Goal: Task Accomplishment & Management: Use online tool/utility

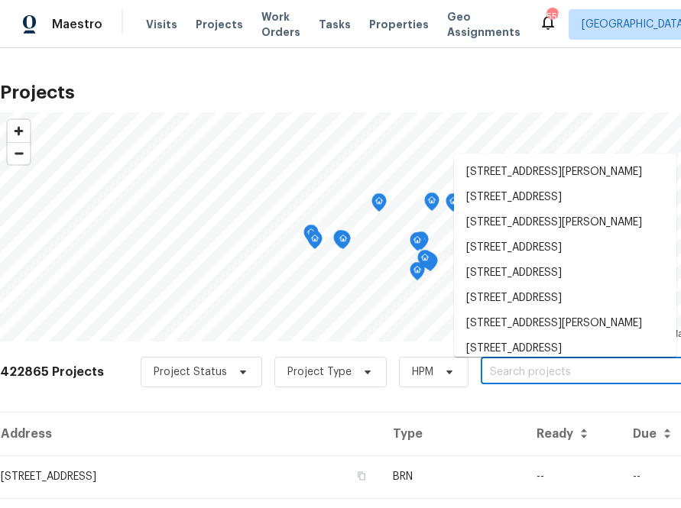
click at [524, 365] on input "text" at bounding box center [568, 373] width 175 height 24
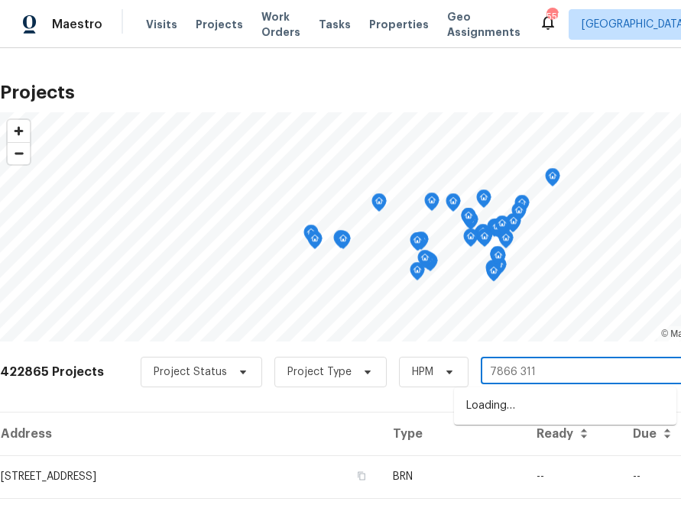
type input "7866 31"
click at [505, 414] on li "[STREET_ADDRESS]" at bounding box center [565, 406] width 223 height 25
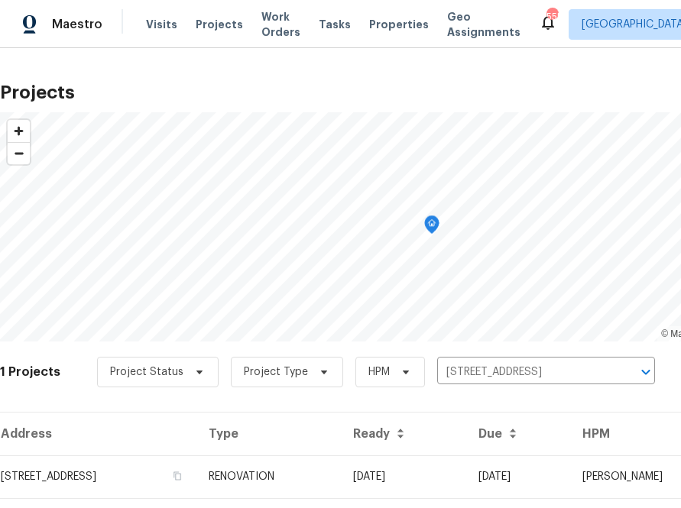
scroll to position [39, 0]
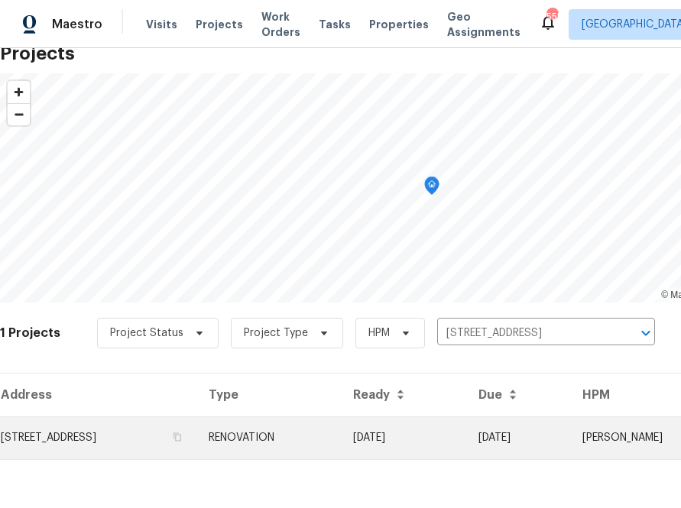
click at [160, 450] on td "[STREET_ADDRESS]" at bounding box center [98, 438] width 197 height 43
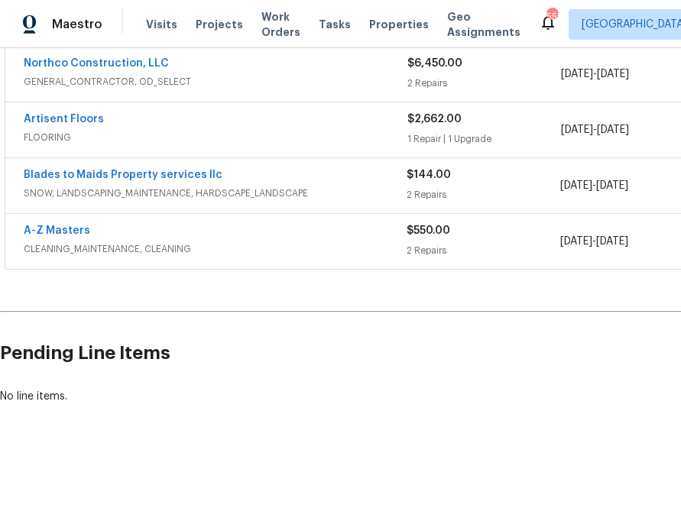
scroll to position [351, 183]
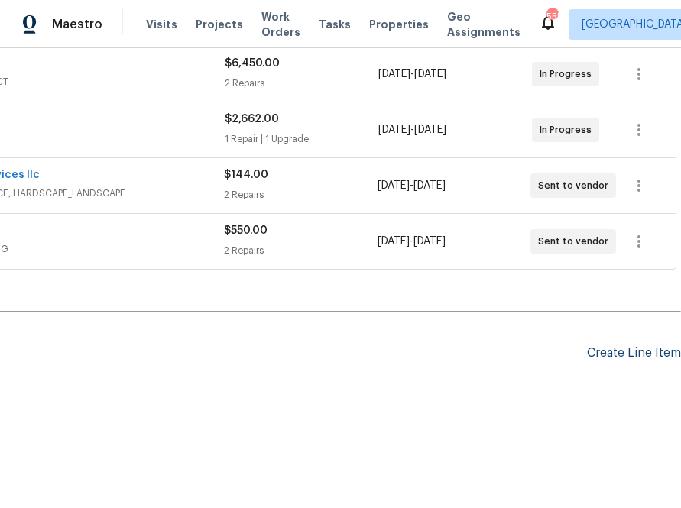
click at [629, 353] on div "Create Line Item" at bounding box center [634, 353] width 94 height 15
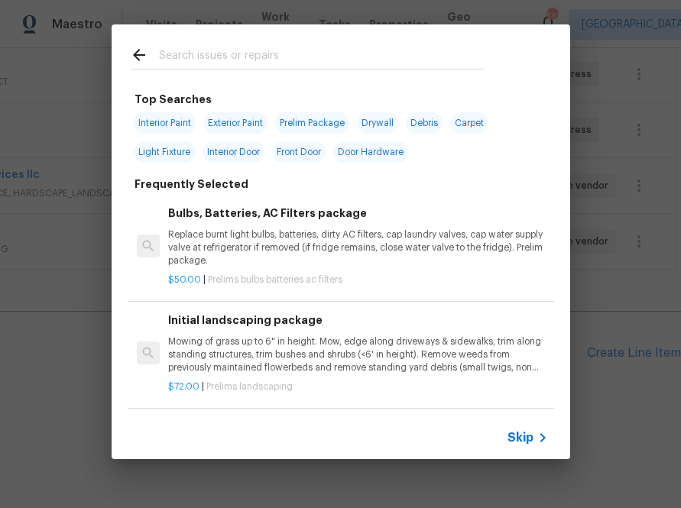
click at [526, 437] on span "Skip" at bounding box center [521, 437] width 26 height 15
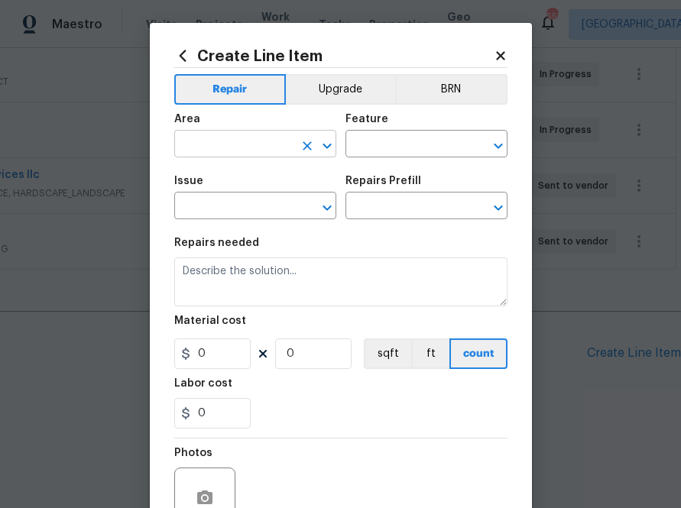
click at [274, 150] on input "text" at bounding box center [233, 146] width 119 height 24
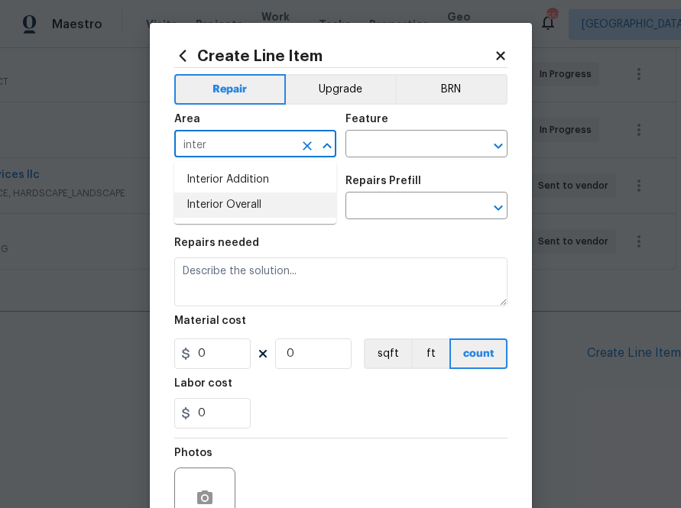
click at [245, 207] on li "Interior Overall" at bounding box center [255, 205] width 162 height 25
type input "Interior Overall"
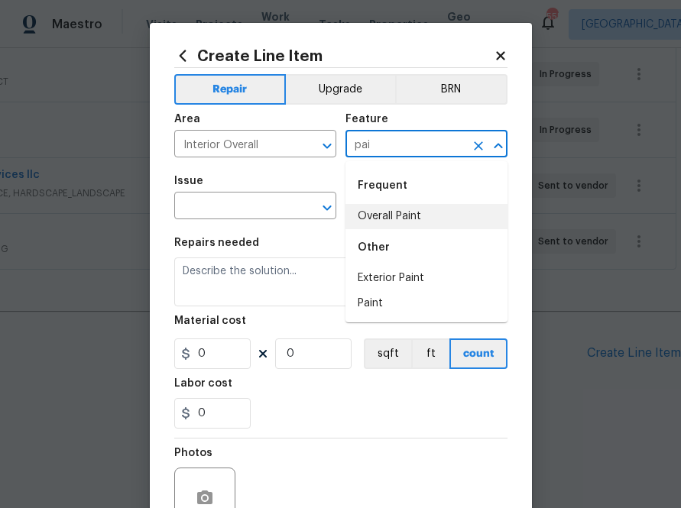
click at [355, 207] on li "Overall Paint" at bounding box center [427, 216] width 162 height 25
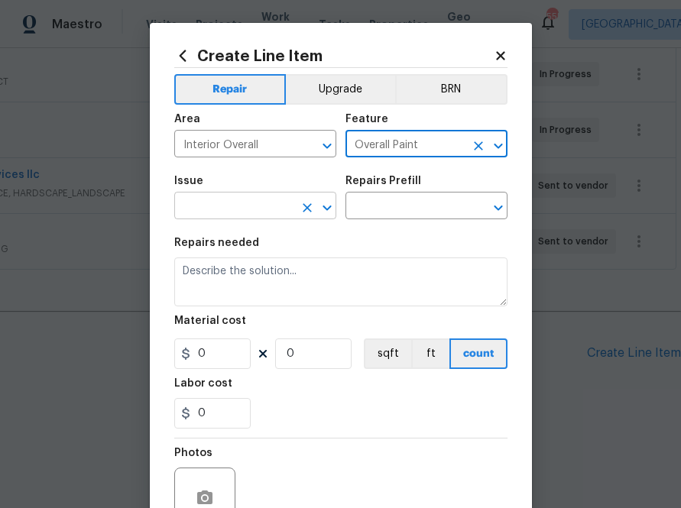
type input "Overall Paint"
click at [219, 217] on input "text" at bounding box center [233, 208] width 119 height 24
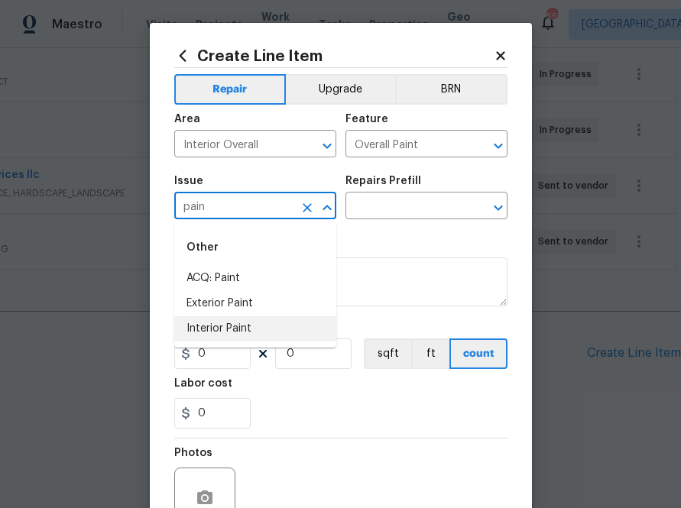
click at [239, 335] on li "Interior Paint" at bounding box center [255, 329] width 162 height 25
type input "Interior Paint"
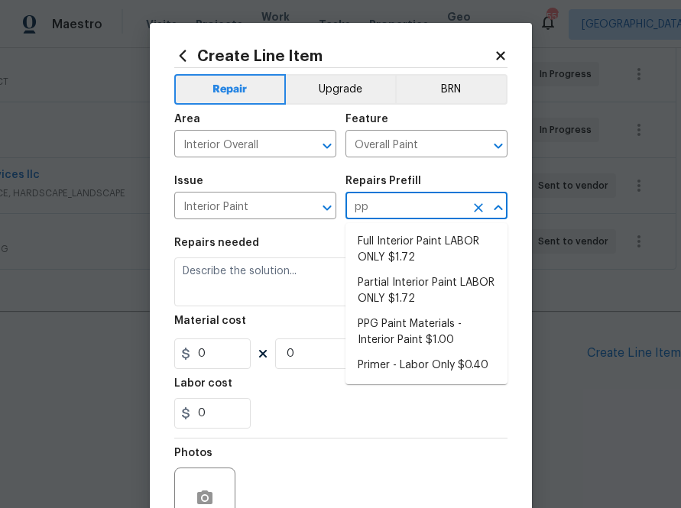
type input "ppg"
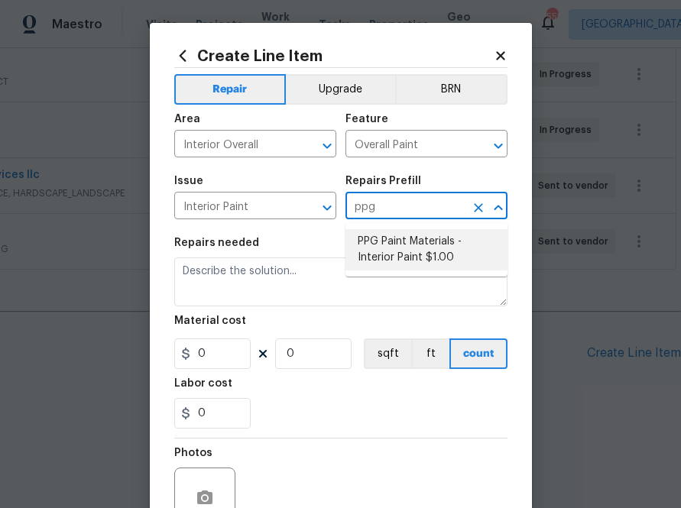
click at [400, 249] on li "PPG Paint Materials - Interior Paint $1.00" at bounding box center [427, 249] width 162 height 41
type input "PPG Paint Materials - Interior Paint $1.00"
type textarea "PPG Paint Materials ordered by Opendoor"
type input "1"
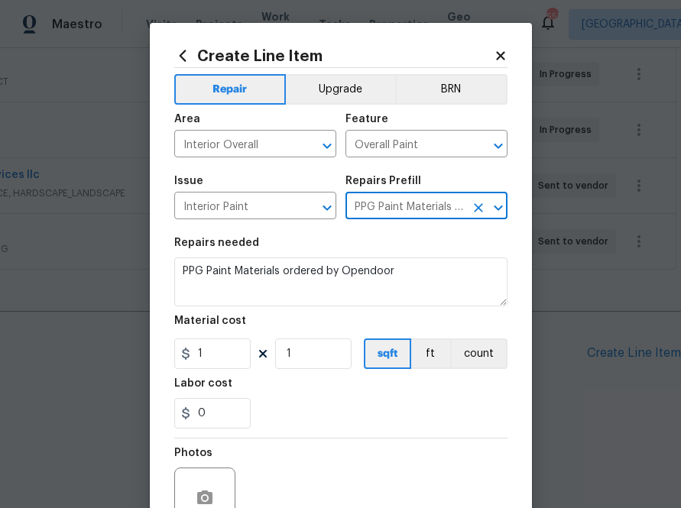
type input "PPG Paint Materials - Interior Paint $1.00"
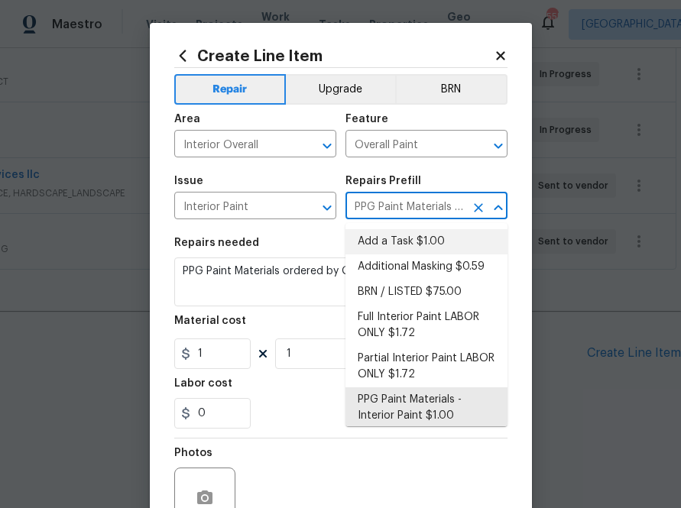
click at [226, 336] on figure "Material cost 1 1 sqft ft count" at bounding box center [340, 343] width 333 height 54
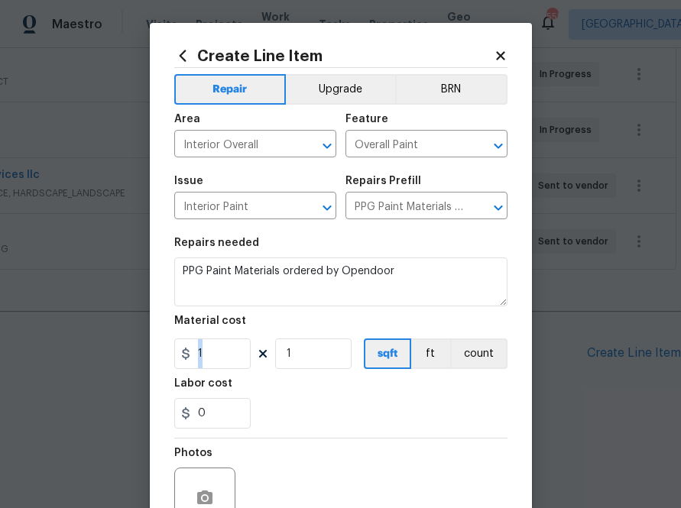
click at [226, 336] on figure "Material cost 1 1 sqft ft count" at bounding box center [340, 343] width 333 height 54
click at [225, 346] on input "1" at bounding box center [212, 354] width 76 height 31
paste input "318.96"
type input "318.96"
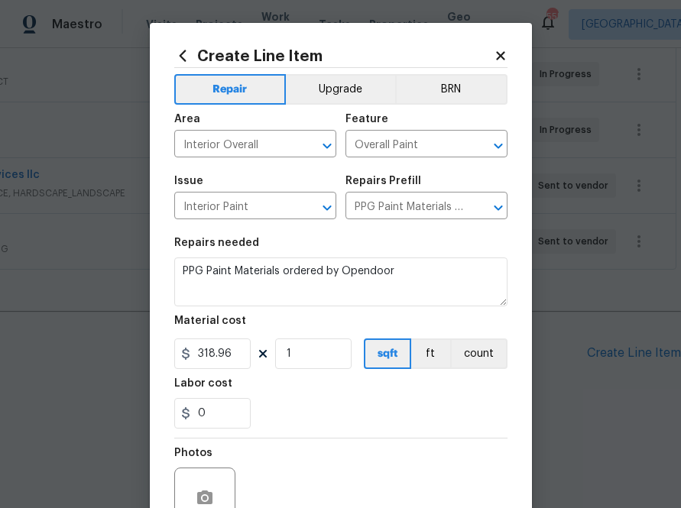
click at [287, 398] on figure "Labor cost 0" at bounding box center [340, 403] width 333 height 50
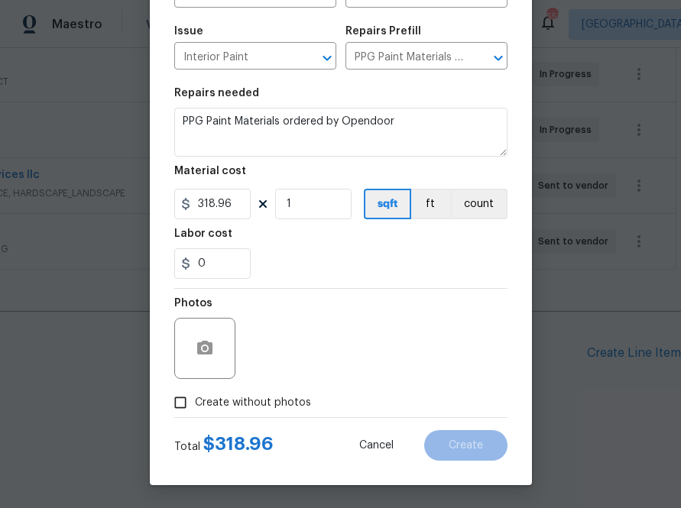
click at [248, 402] on span "Create without photos" at bounding box center [253, 403] width 116 height 16
click at [195, 402] on input "Create without photos" at bounding box center [180, 402] width 29 height 29
checkbox input "true"
click at [305, 352] on textarea "To enrich screen reader interactions, please activate Accessibility in Grammarl…" at bounding box center [378, 348] width 260 height 61
type textarea "n.a"
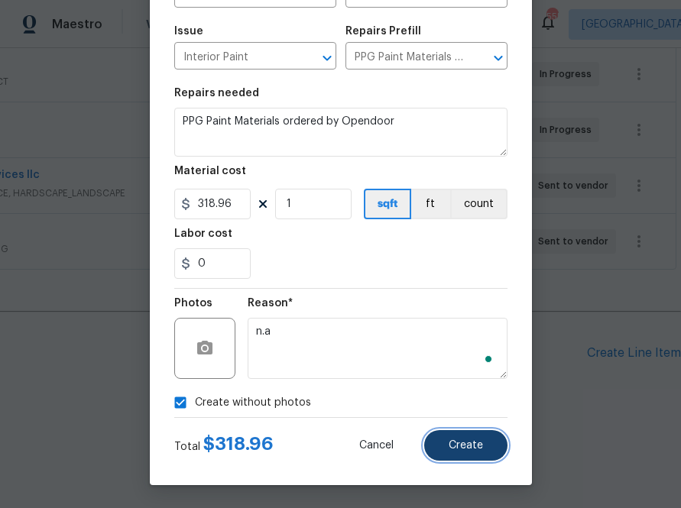
click at [461, 459] on button "Create" at bounding box center [465, 445] width 83 height 31
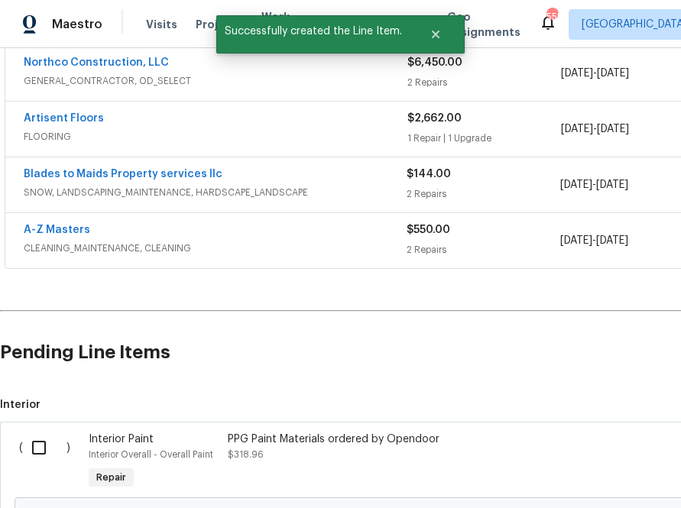
scroll to position [525, 0]
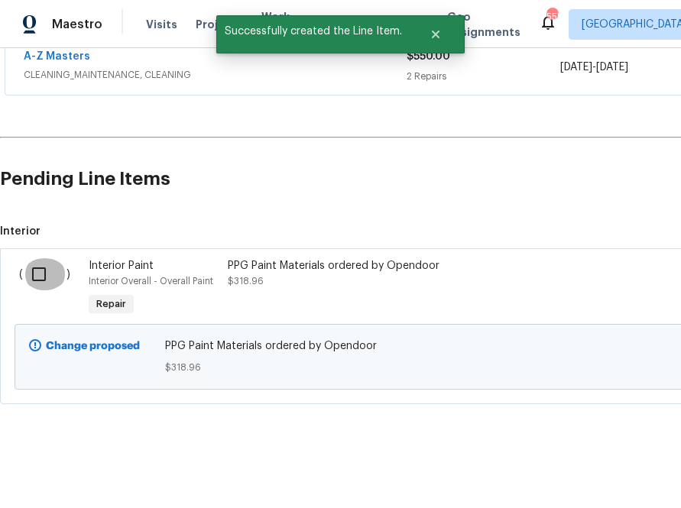
click at [35, 269] on input "checkbox" at bounding box center [45, 274] width 44 height 32
checkbox input "true"
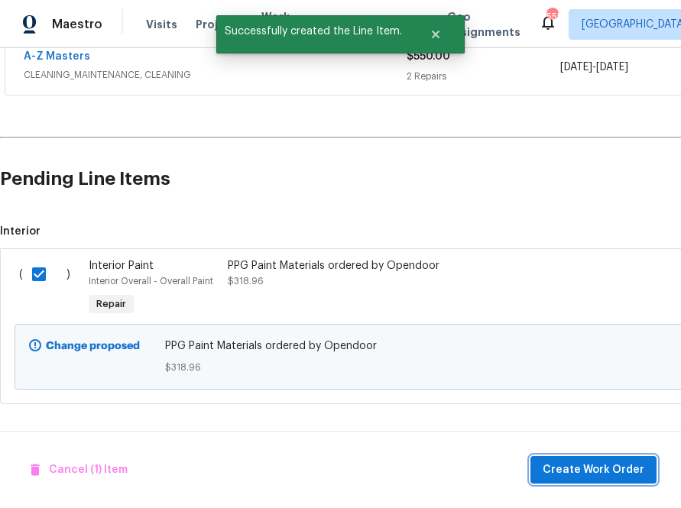
click at [573, 475] on span "Create Work Order" at bounding box center [594, 470] width 102 height 19
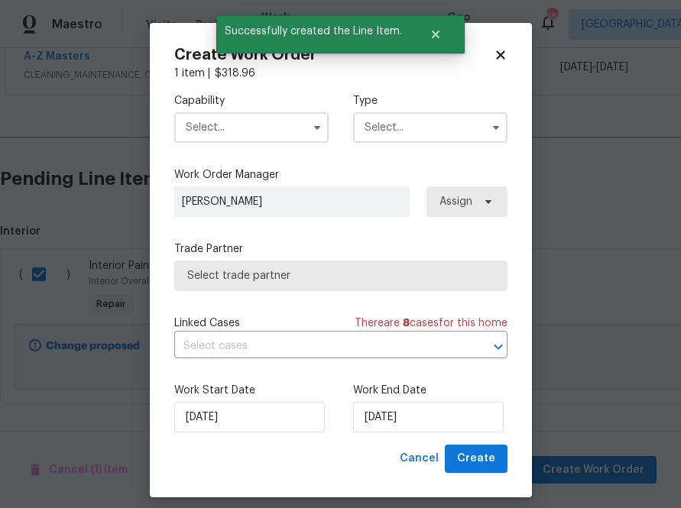
click at [274, 126] on input "text" at bounding box center [251, 127] width 154 height 31
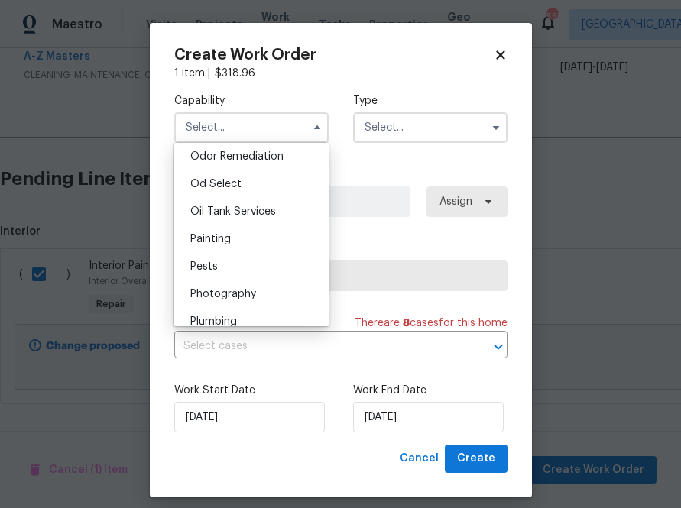
scroll to position [1283, 0]
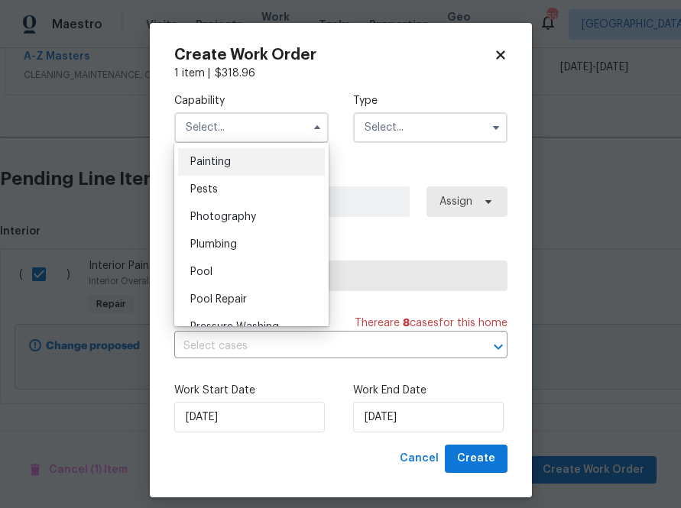
click at [281, 167] on div "Painting" at bounding box center [251, 162] width 147 height 28
type input "Painting"
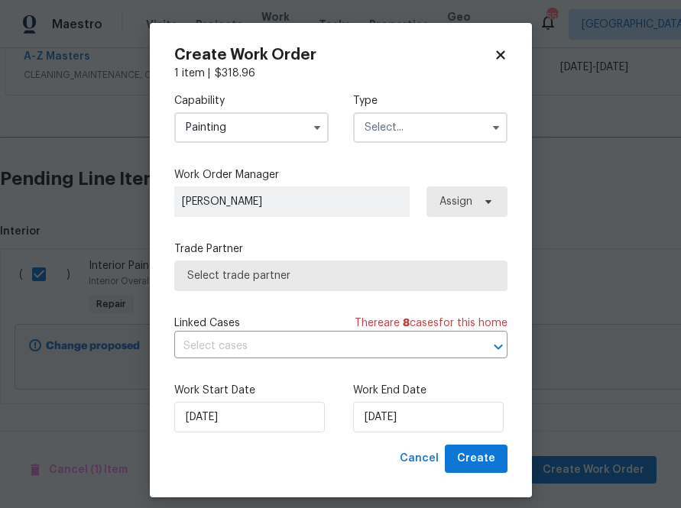
click at [400, 128] on input "text" at bounding box center [430, 127] width 154 height 31
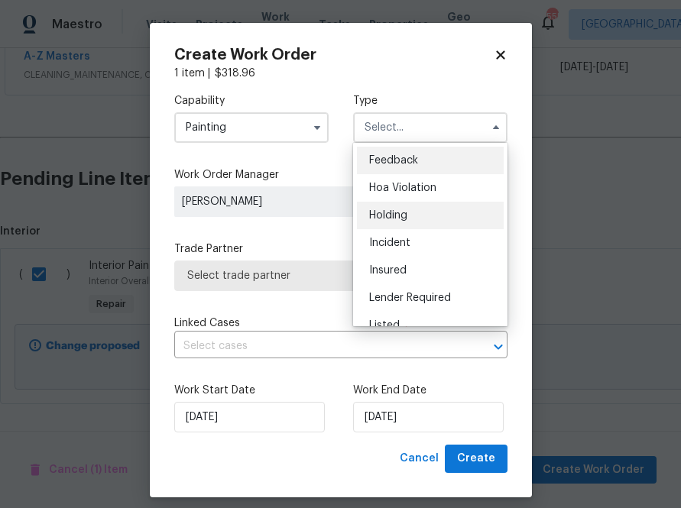
scroll to position [347, 0]
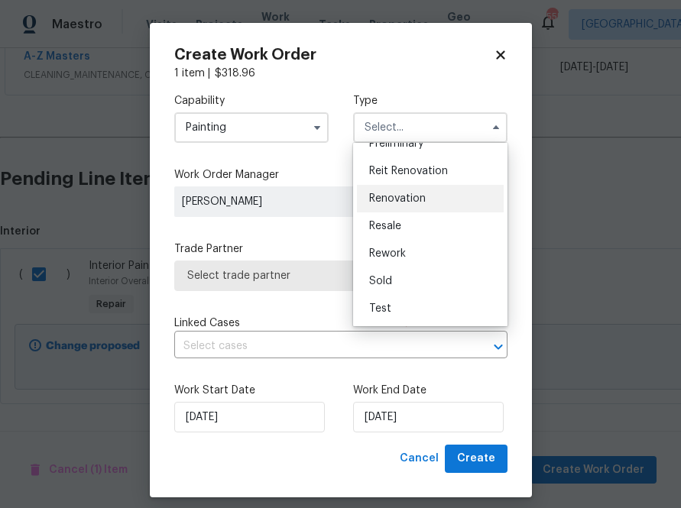
click at [422, 195] on span "Renovation" at bounding box center [397, 198] width 57 height 11
type input "Renovation"
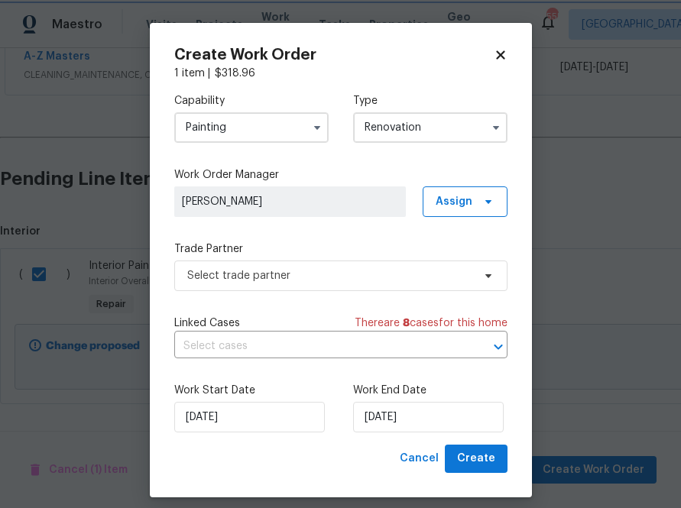
scroll to position [0, 0]
click at [456, 194] on span "Assign" at bounding box center [454, 201] width 37 height 15
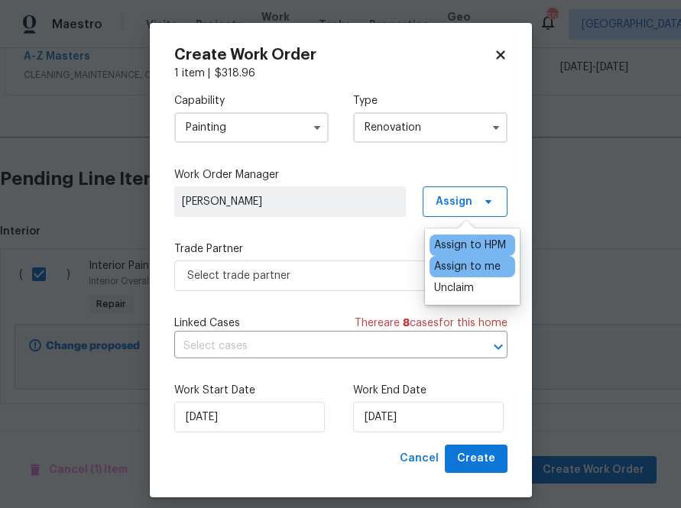
click at [453, 265] on div "Assign to me" at bounding box center [467, 266] width 67 height 15
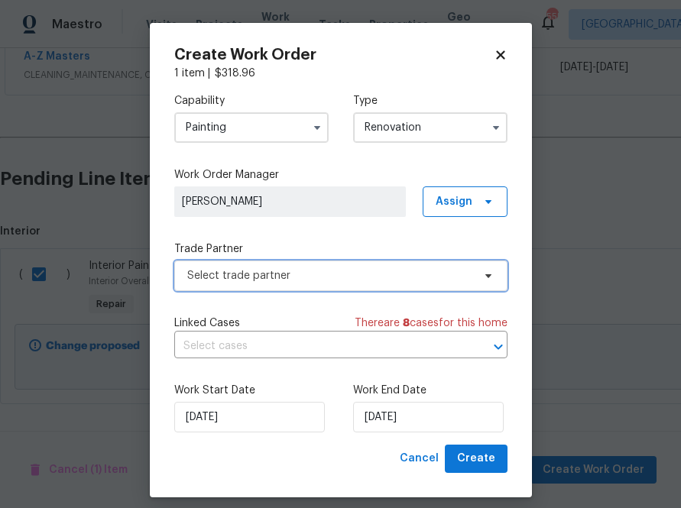
click at [343, 265] on span "Select trade partner" at bounding box center [340, 276] width 333 height 31
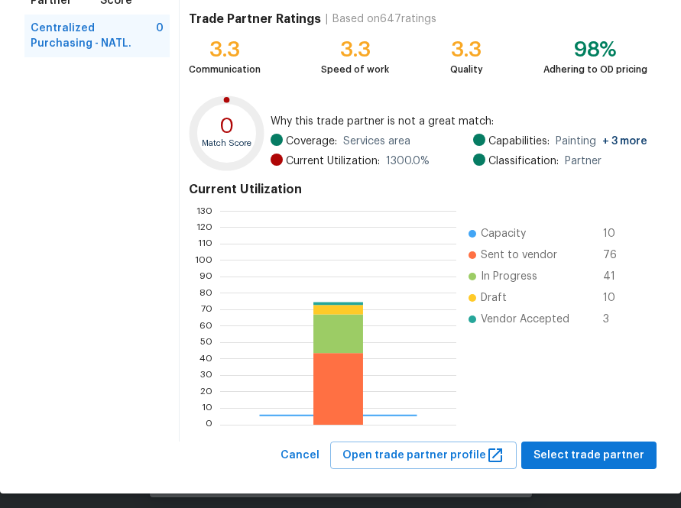
scroll to position [164, 0]
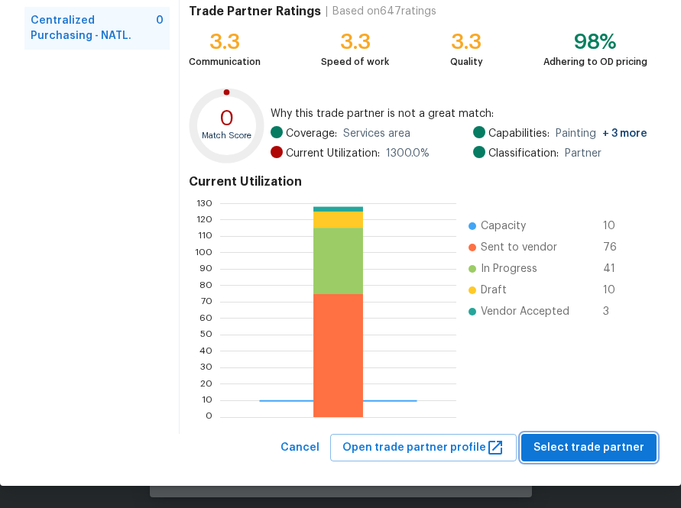
click at [607, 437] on button "Select trade partner" at bounding box center [588, 448] width 135 height 28
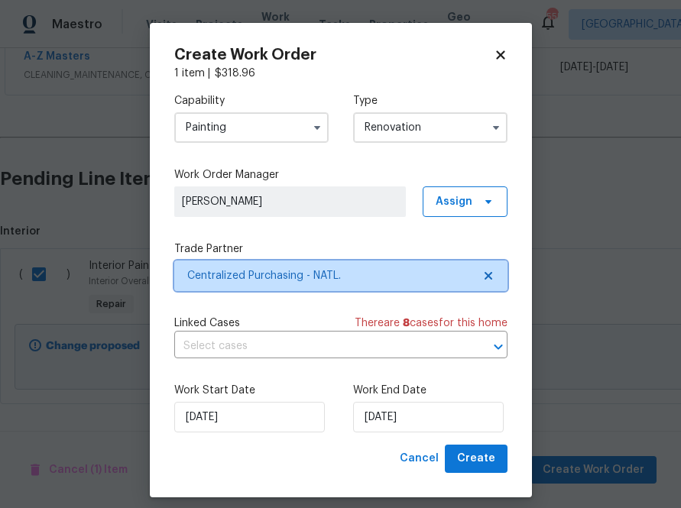
scroll to position [0, 0]
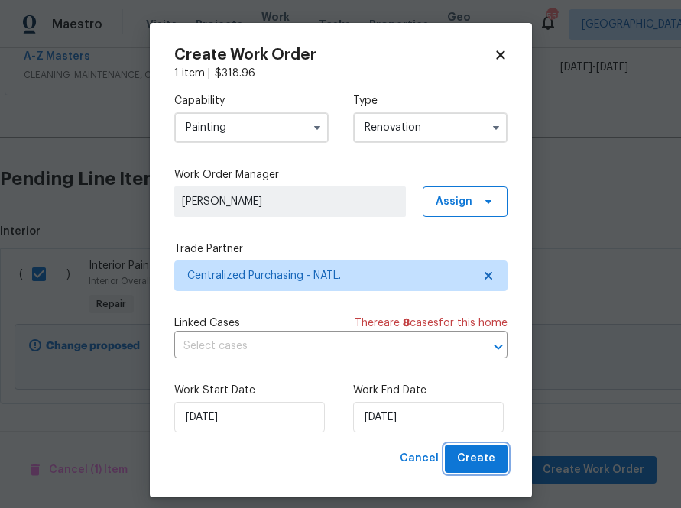
click at [489, 473] on button "Create" at bounding box center [476, 459] width 63 height 28
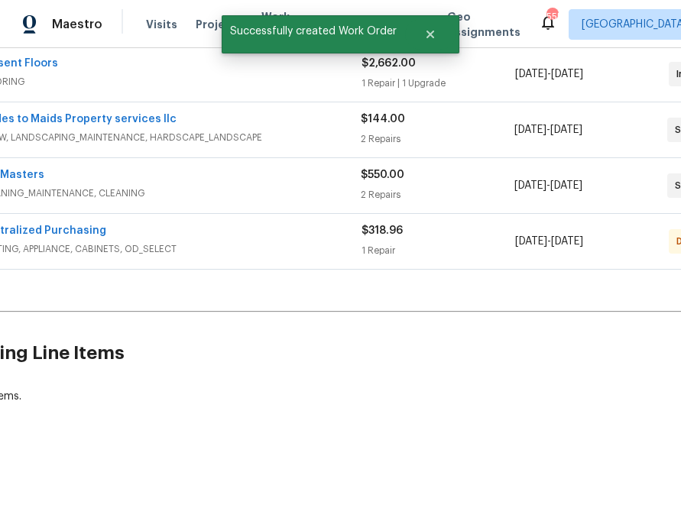
scroll to position [407, 0]
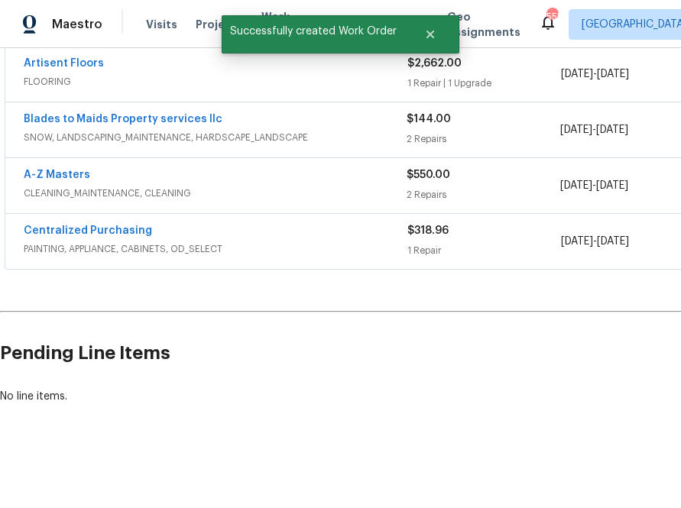
click at [66, 213] on div "Centralized Purchasing PAINTING, APPLIANCE, CABINETS, OD_SELECT $318.96 1 Repai…" at bounding box center [432, 241] width 855 height 57
click at [63, 226] on link "Centralized Purchasing" at bounding box center [88, 231] width 128 height 11
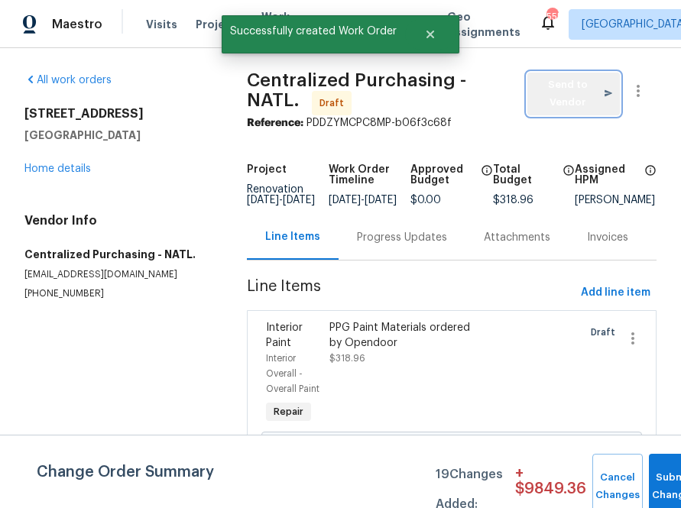
click at [551, 86] on span "Send to Vendor" at bounding box center [573, 93] width 77 height 35
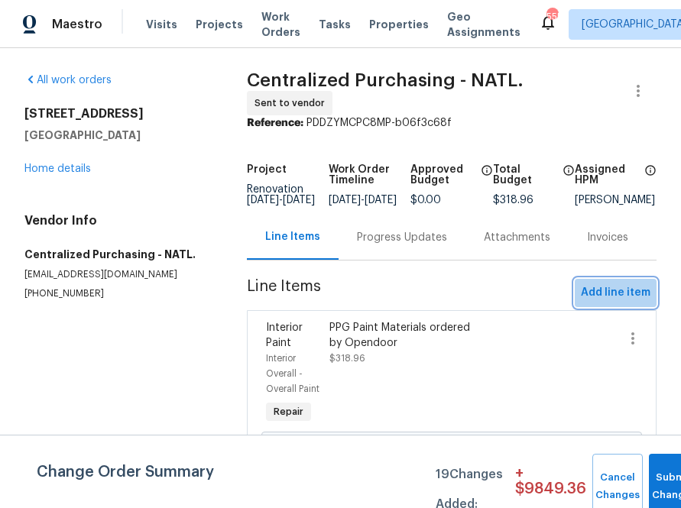
click at [615, 293] on span "Add line item" at bounding box center [616, 293] width 70 height 19
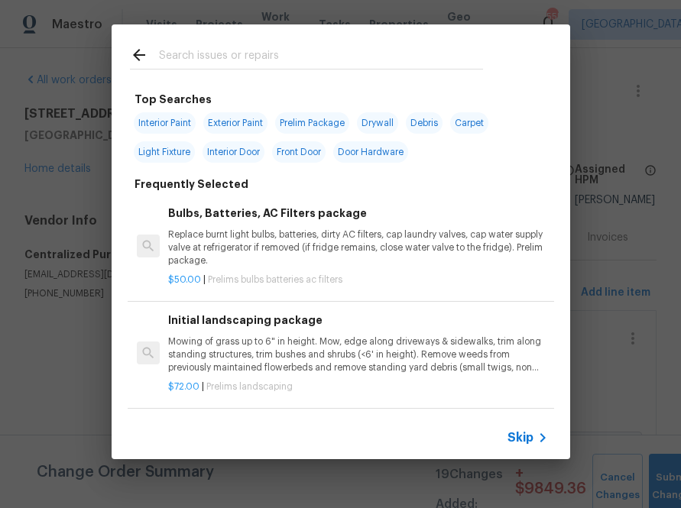
click at [534, 436] on icon at bounding box center [543, 438] width 18 height 18
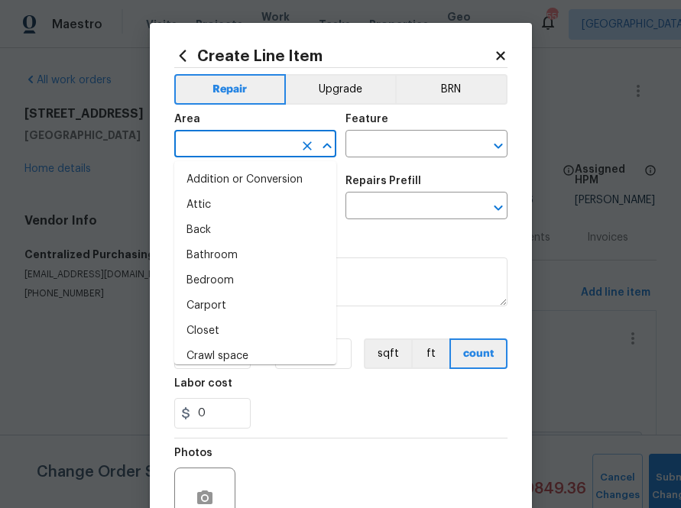
click at [279, 145] on input "text" at bounding box center [233, 146] width 119 height 24
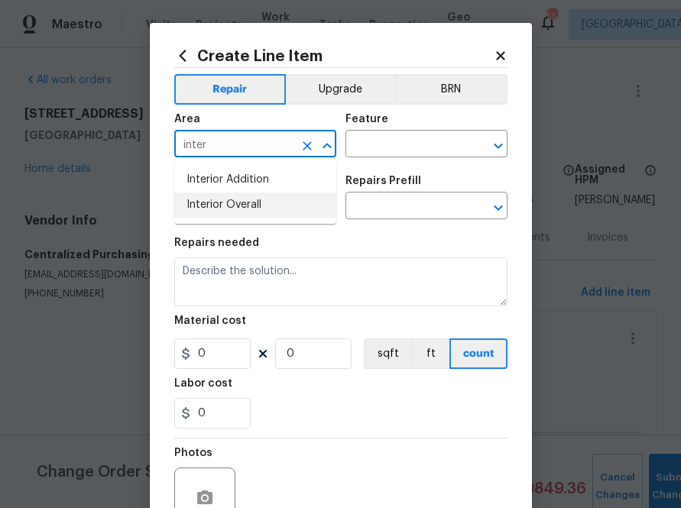
click at [252, 194] on li "Interior Overall" at bounding box center [255, 205] width 162 height 25
type input "Interior Overall"
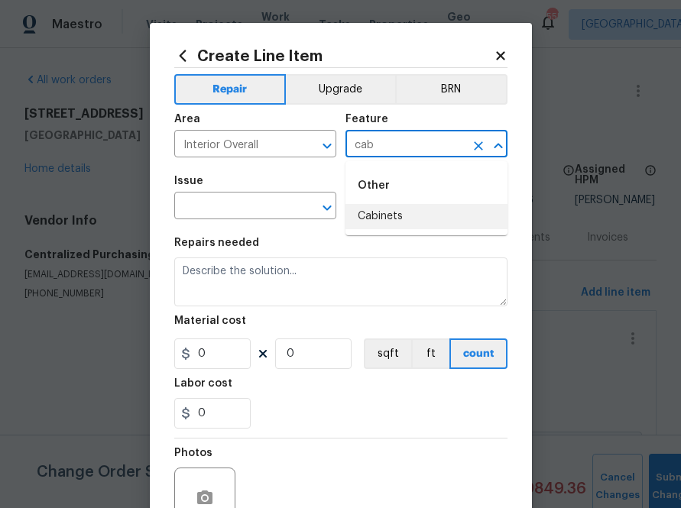
click at [360, 209] on li "Cabinets" at bounding box center [427, 216] width 162 height 25
type input "Cabinets"
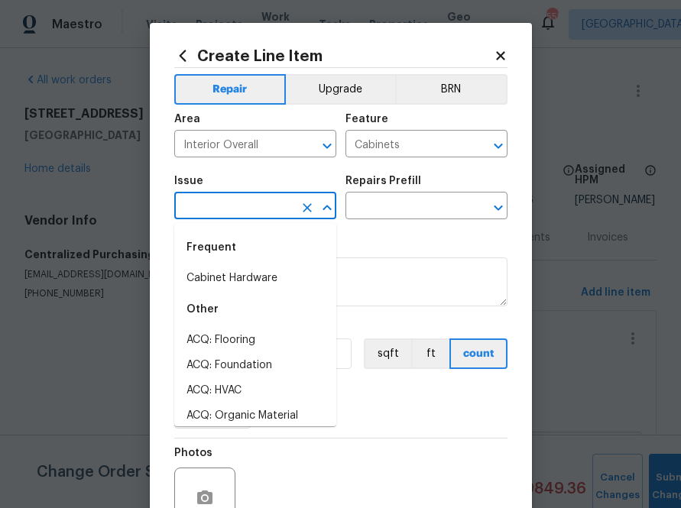
click at [206, 214] on input "text" at bounding box center [233, 208] width 119 height 24
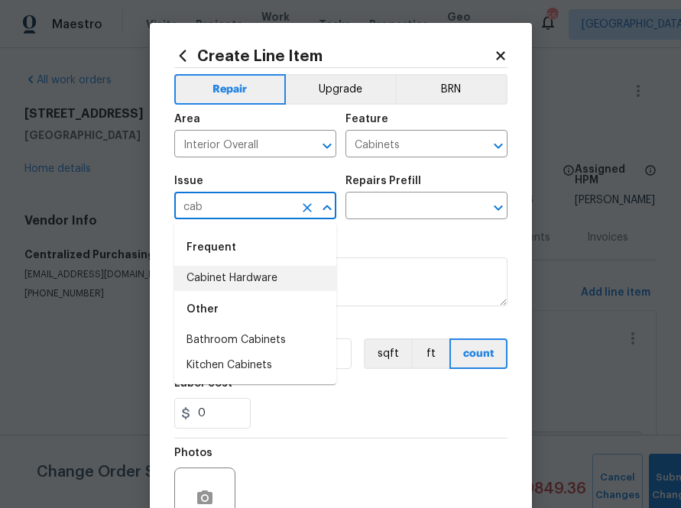
click at [242, 285] on li "Cabinet Hardware" at bounding box center [255, 278] width 162 height 25
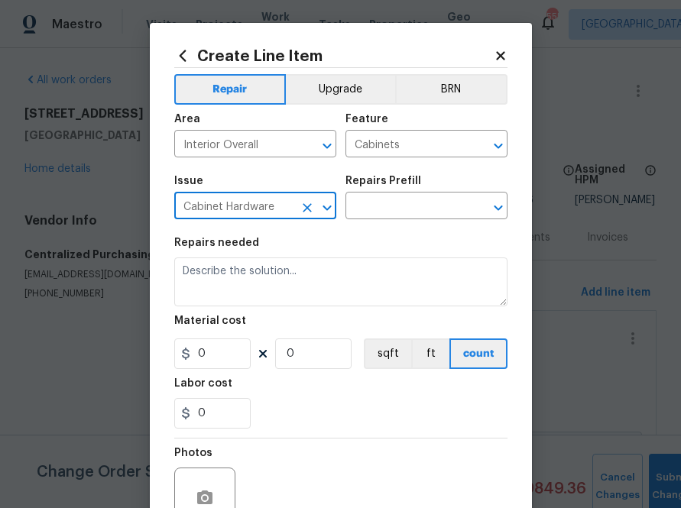
type input "Cabinet Hardware"
click at [386, 226] on div "Issue Cabinet Hardware ​ Repairs Prefill ​" at bounding box center [340, 198] width 333 height 62
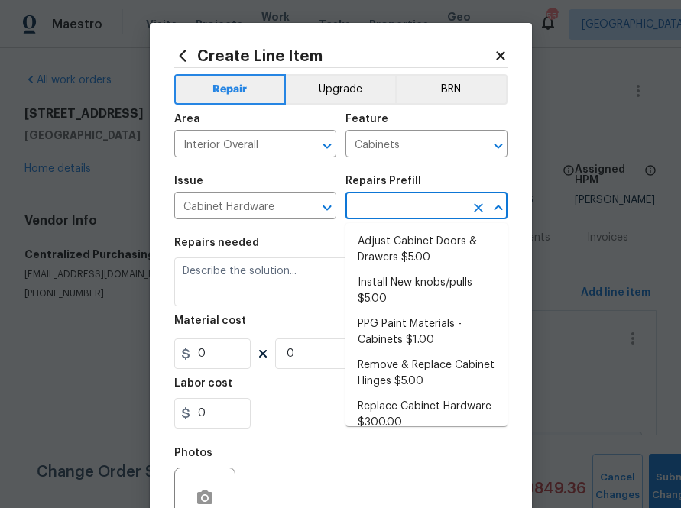
click at [386, 216] on input "text" at bounding box center [405, 208] width 119 height 24
type input "cab"
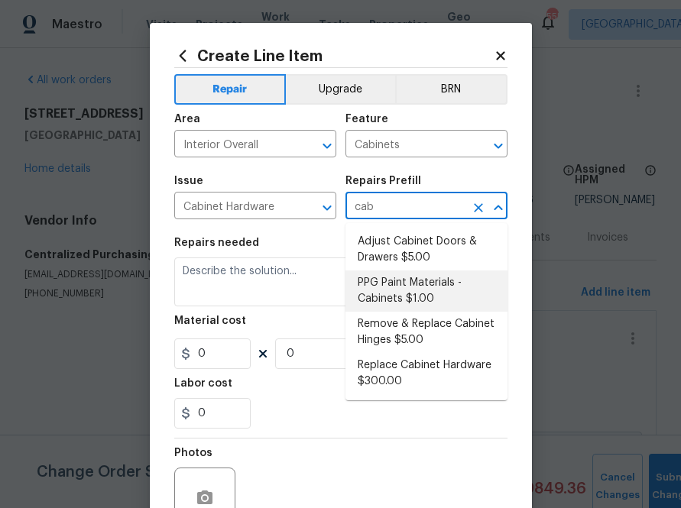
click at [388, 294] on li "PPG Paint Materials - Cabinets $1.00" at bounding box center [427, 291] width 162 height 41
type input "PPG Paint Materials - Cabinets $1.00"
type textarea "PPG Paint Materials ordered by Opendoor"
type input "1"
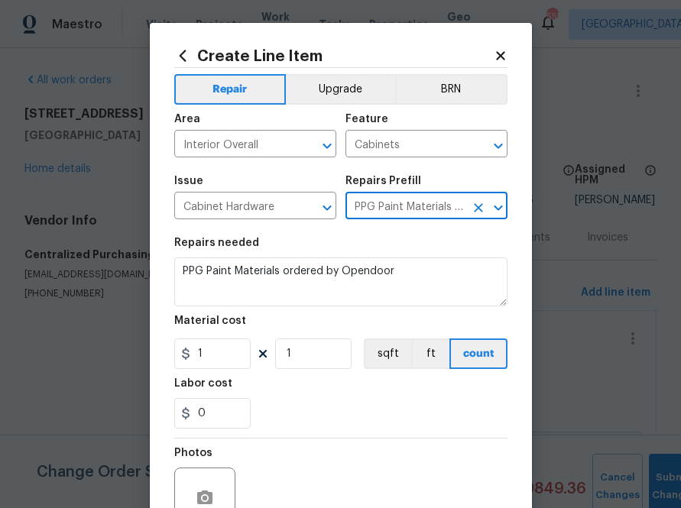
type input "PPG Paint Materials - Cabinets $1.00"
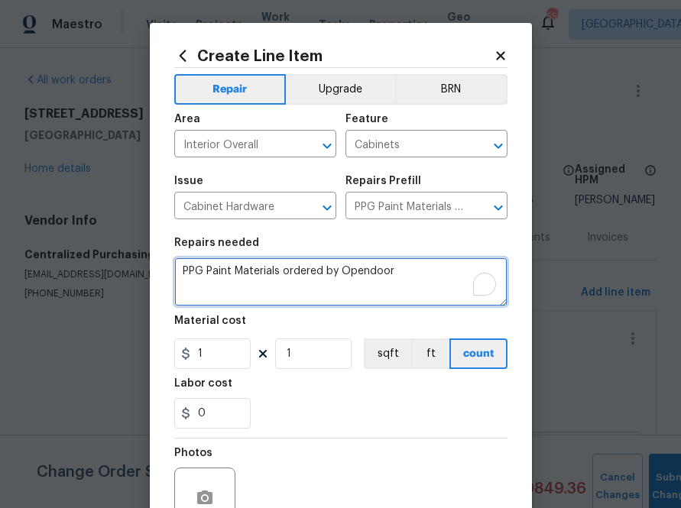
click at [225, 294] on textarea "PPG Paint Materials ordered by Opendoor" at bounding box center [340, 282] width 333 height 49
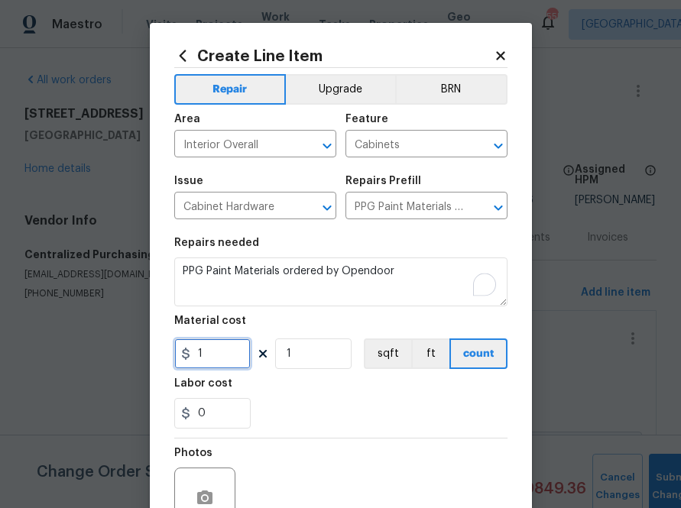
click at [211, 363] on input "1" at bounding box center [212, 354] width 76 height 31
paste input "318.96"
click at [218, 362] on input "318.96" at bounding box center [212, 354] width 76 height 31
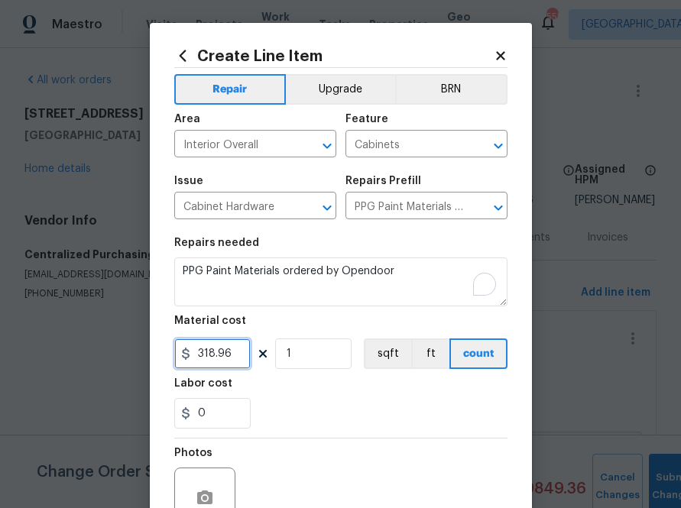
click at [218, 362] on input "318.96" at bounding box center [212, 354] width 76 height 31
paste input "280.47"
type input "280.47"
click at [302, 420] on div "0" at bounding box center [340, 413] width 333 height 31
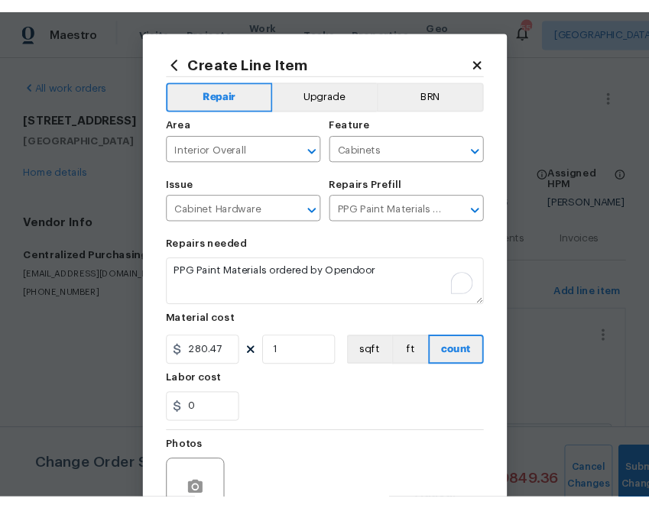
scroll to position [151, 0]
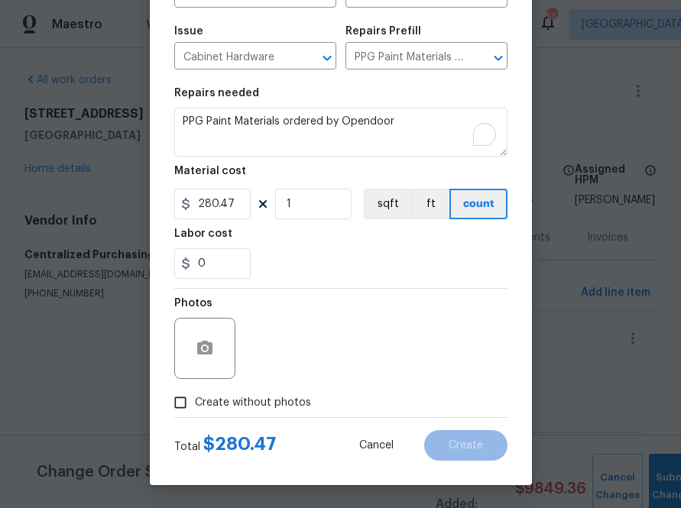
click at [252, 405] on span "Create without photos" at bounding box center [253, 403] width 116 height 16
click at [195, 405] on input "Create without photos" at bounding box center [180, 402] width 29 height 29
checkbox input "true"
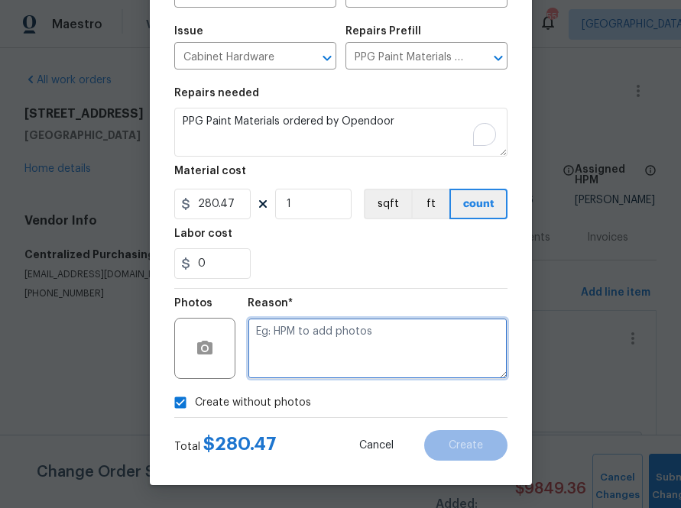
click at [322, 349] on textarea at bounding box center [378, 348] width 260 height 61
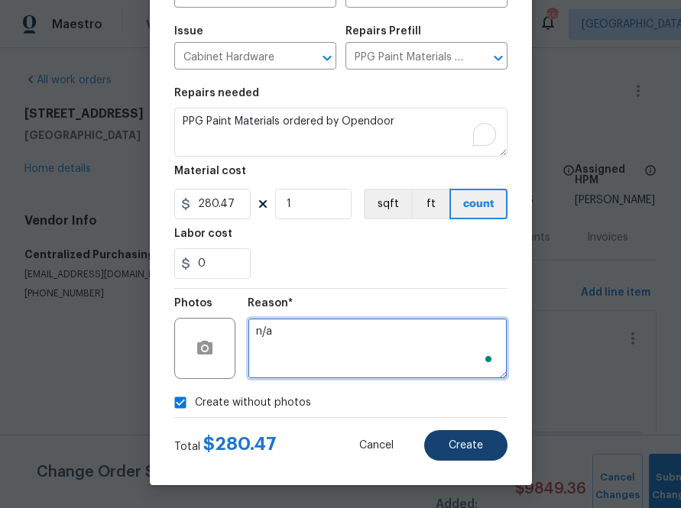
type textarea "n/a"
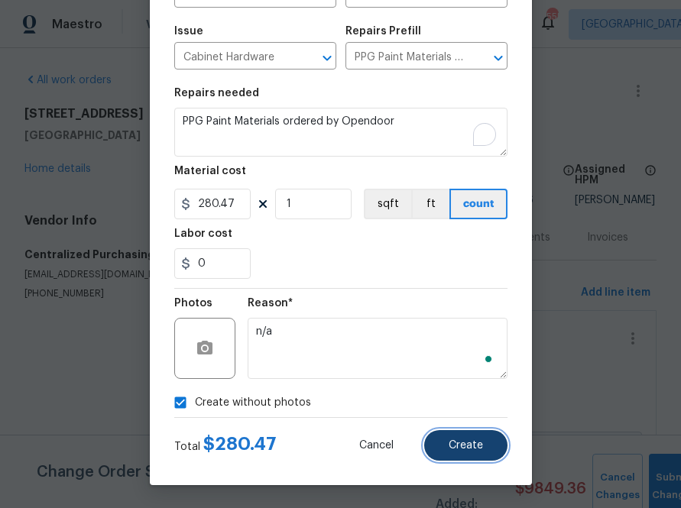
click at [482, 454] on button "Create" at bounding box center [465, 445] width 83 height 31
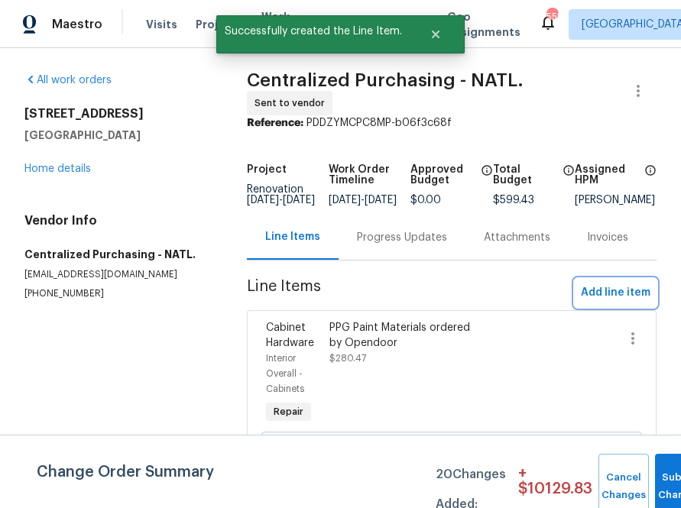
click at [604, 302] on span "Add line item" at bounding box center [616, 293] width 70 height 19
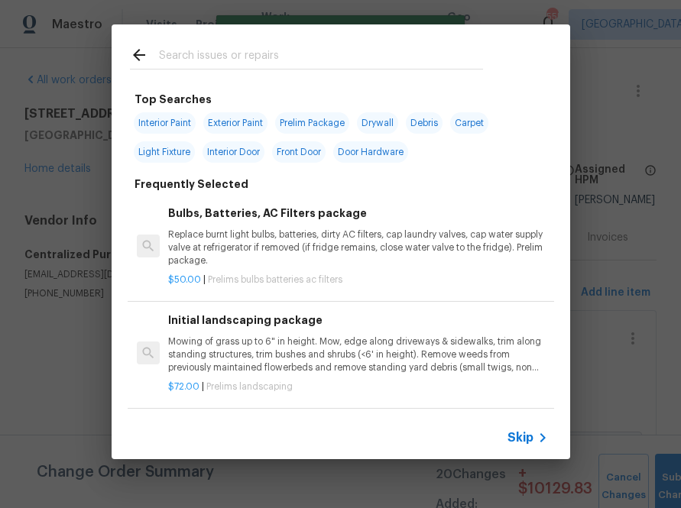
click at [525, 430] on span "Skip" at bounding box center [521, 437] width 26 height 15
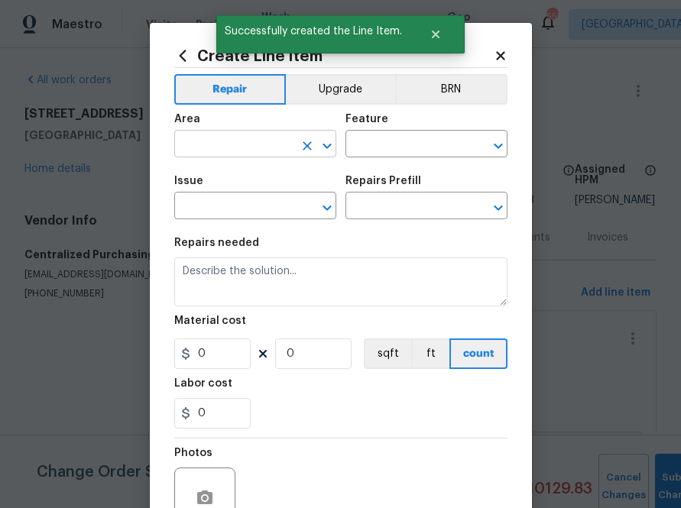
click at [295, 155] on div "​" at bounding box center [255, 146] width 162 height 24
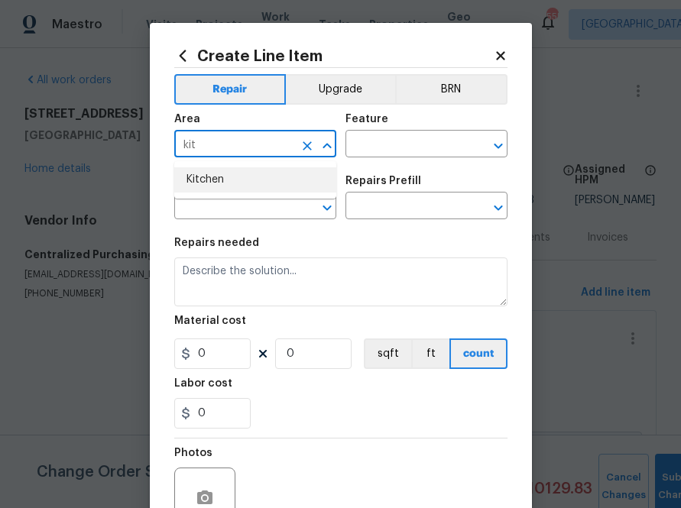
click at [223, 174] on li "Kitchen" at bounding box center [255, 179] width 162 height 25
type input "Kitchen"
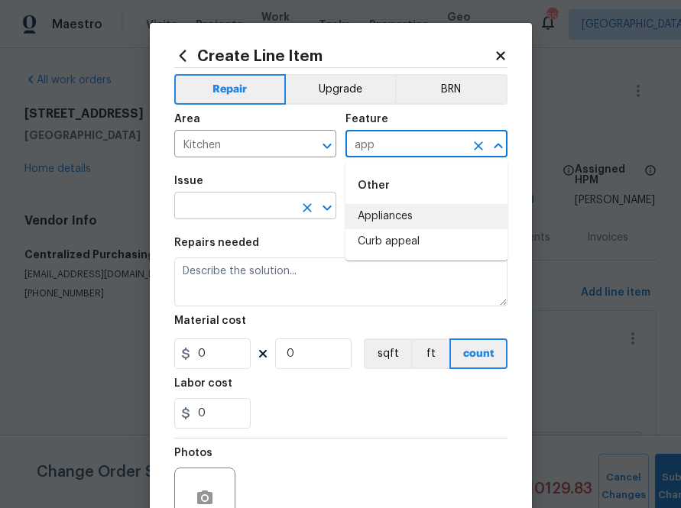
drag, startPoint x: 398, startPoint y: 210, endPoint x: 255, endPoint y: 216, distance: 143.9
click at [255, 216] on body "Maestro Visits Projects Work Orders Tasks Properties Geo Assignments [STREET_AD…" at bounding box center [340, 254] width 681 height 508
type input "app"
click at [255, 213] on input "text" at bounding box center [233, 208] width 119 height 24
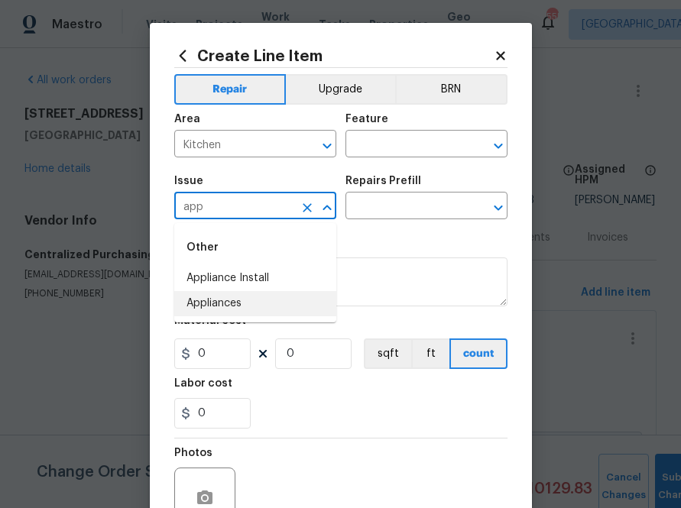
click at [283, 298] on li "Appliances" at bounding box center [255, 303] width 162 height 25
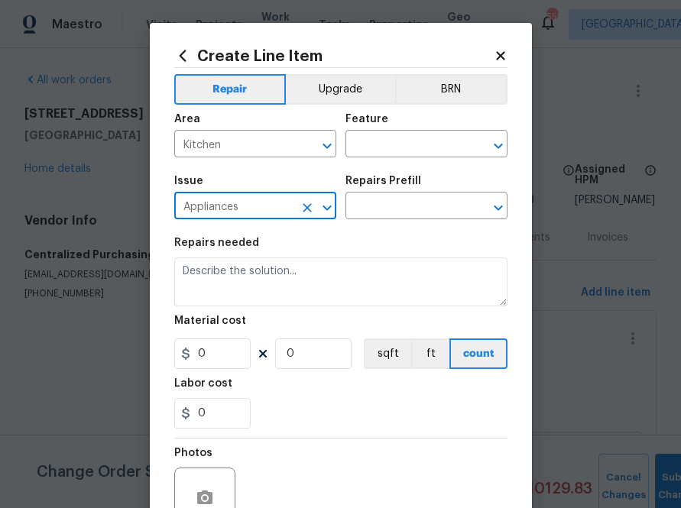
type input "Appliances"
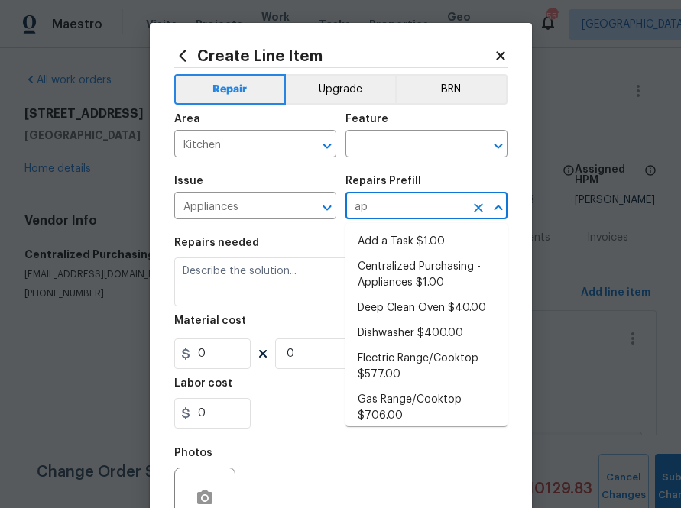
type input "app"
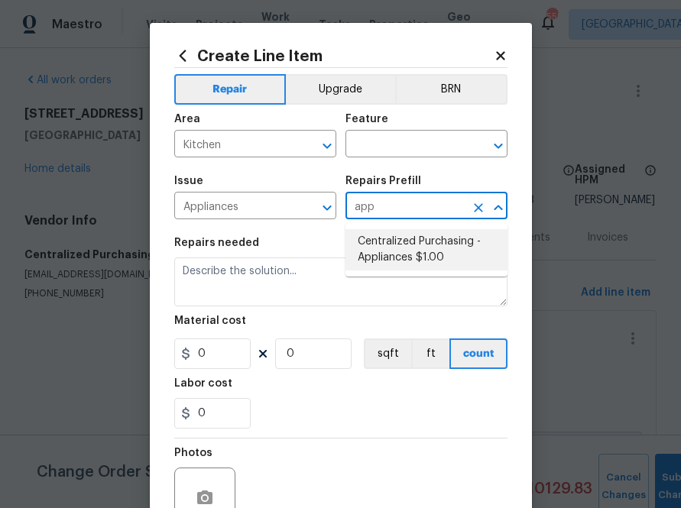
click at [411, 249] on li "Centralized Purchasing - Appliances $1.00" at bounding box center [427, 249] width 162 height 41
type input "Appliances"
type input "Centralized Purchasing - Appliances $1.00"
type textarea "Appliances purchased by Opendoor"
type input "1"
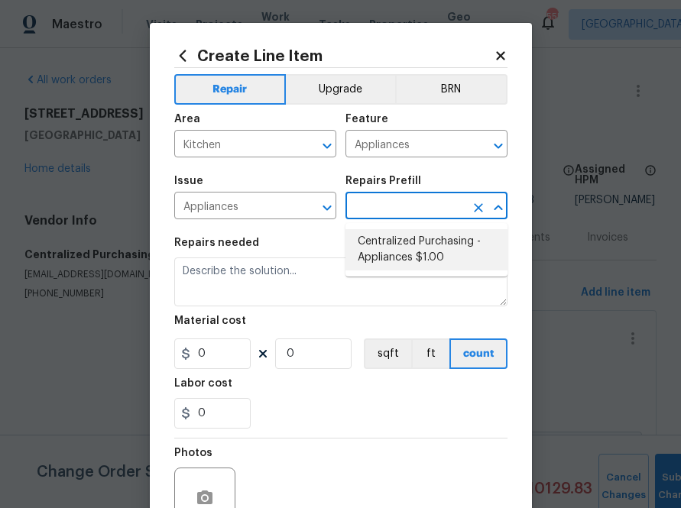
type input "1"
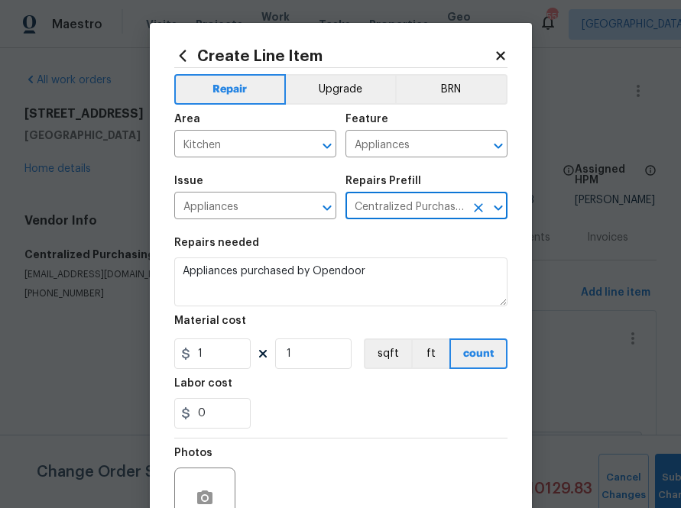
type input "Centralized Purchasing - Appliances $1.00"
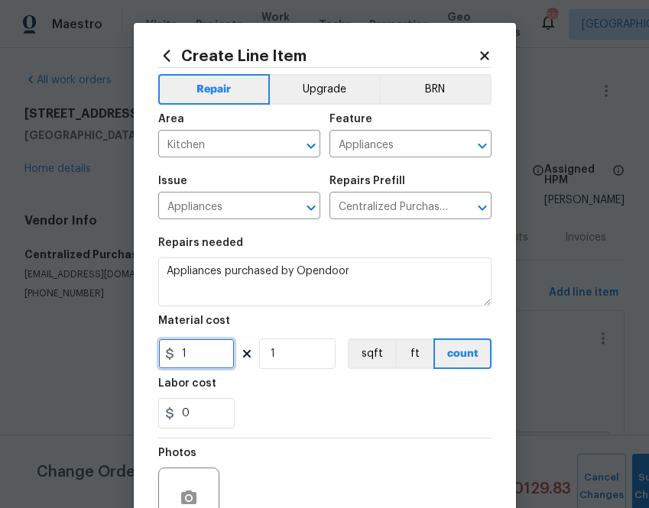
click at [216, 357] on input "1" at bounding box center [196, 354] width 76 height 31
paste input "764.5"
type input "764.51"
click at [276, 415] on div "0" at bounding box center [324, 413] width 333 height 31
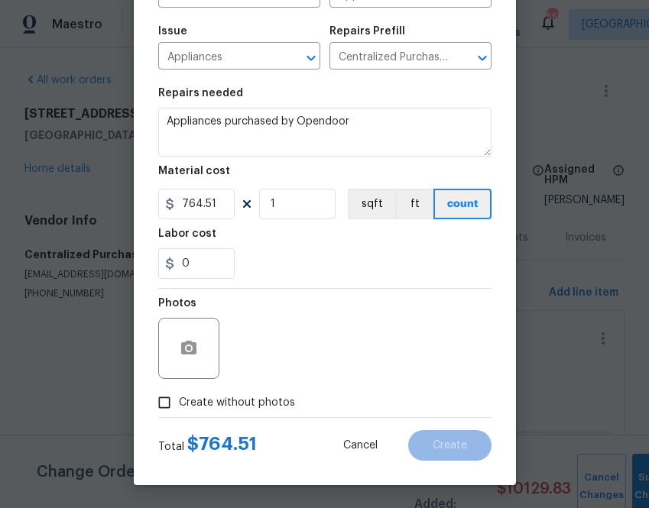
click at [258, 406] on span "Create without photos" at bounding box center [237, 403] width 116 height 16
click at [179, 406] on input "Create without photos" at bounding box center [164, 402] width 29 height 29
checkbox input "true"
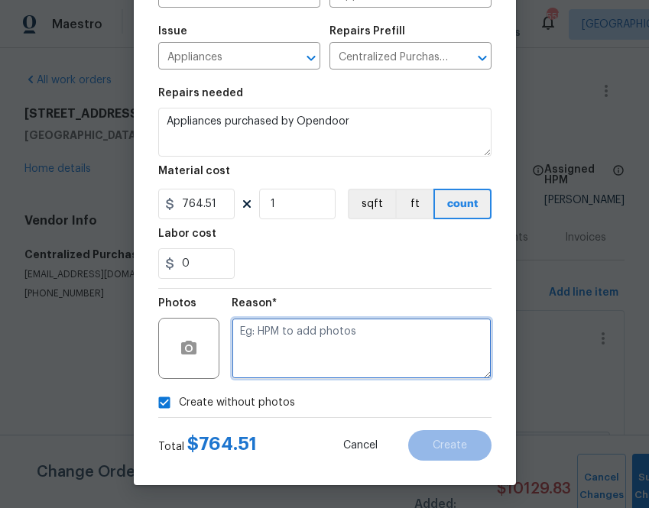
click at [320, 345] on textarea at bounding box center [362, 348] width 260 height 61
type textarea "n.a"
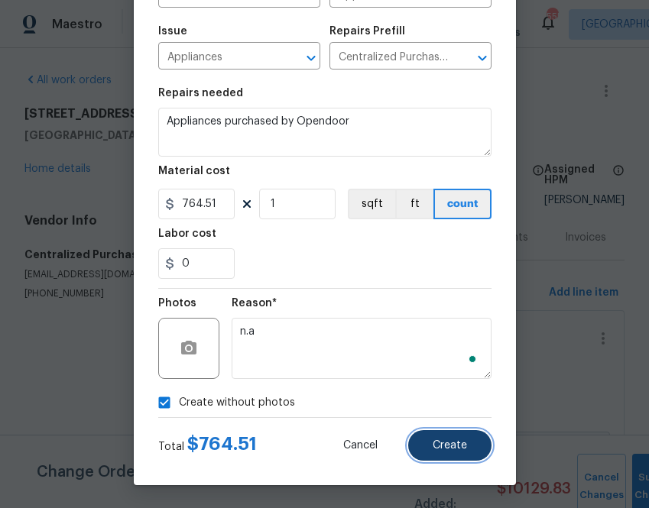
click at [460, 447] on span "Create" at bounding box center [450, 445] width 34 height 11
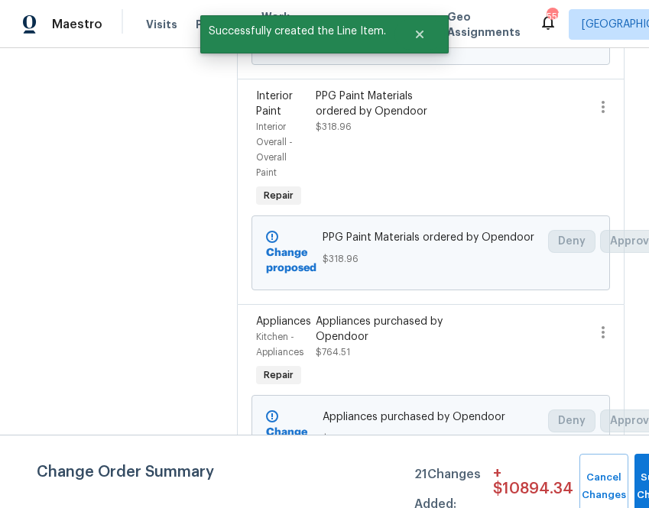
scroll to position [476, 0]
